Goal: Find specific page/section: Find specific page/section

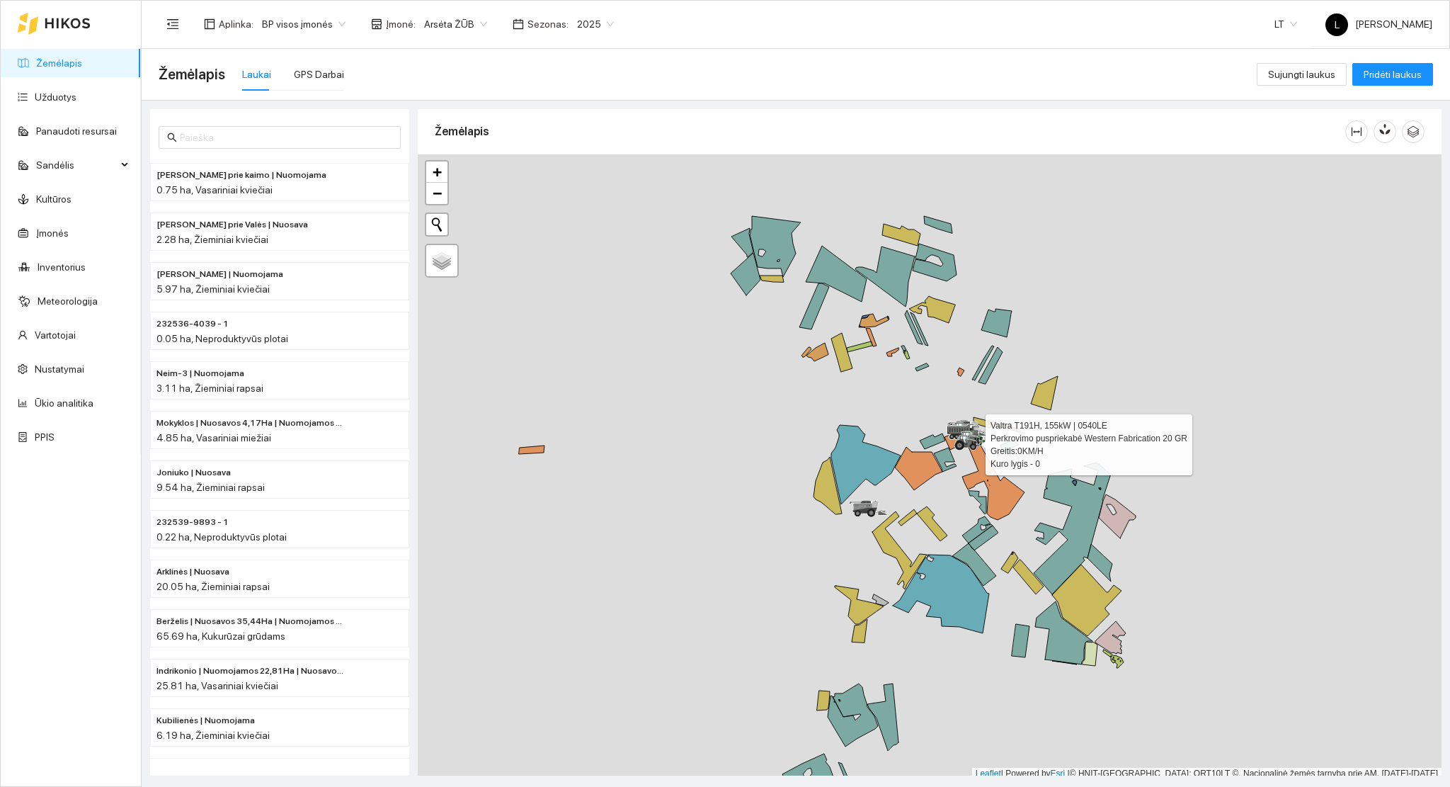
scroll to position [4, 0]
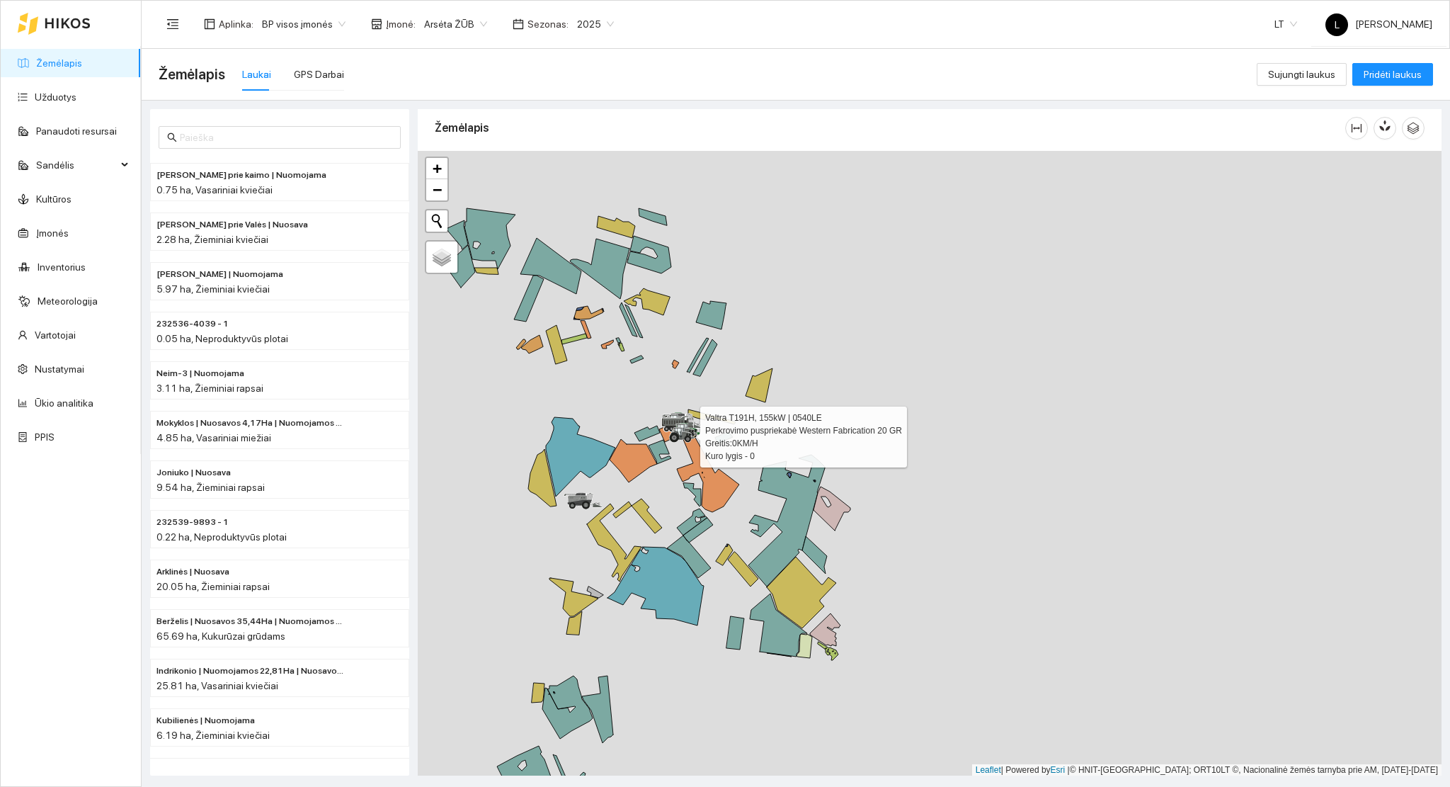
drag, startPoint x: 965, startPoint y: 436, endPoint x: 618, endPoint y: 433, distance: 347.1
click at [618, 433] on div at bounding box center [930, 463] width 1024 height 625
